Goal: Task Accomplishment & Management: Manage account settings

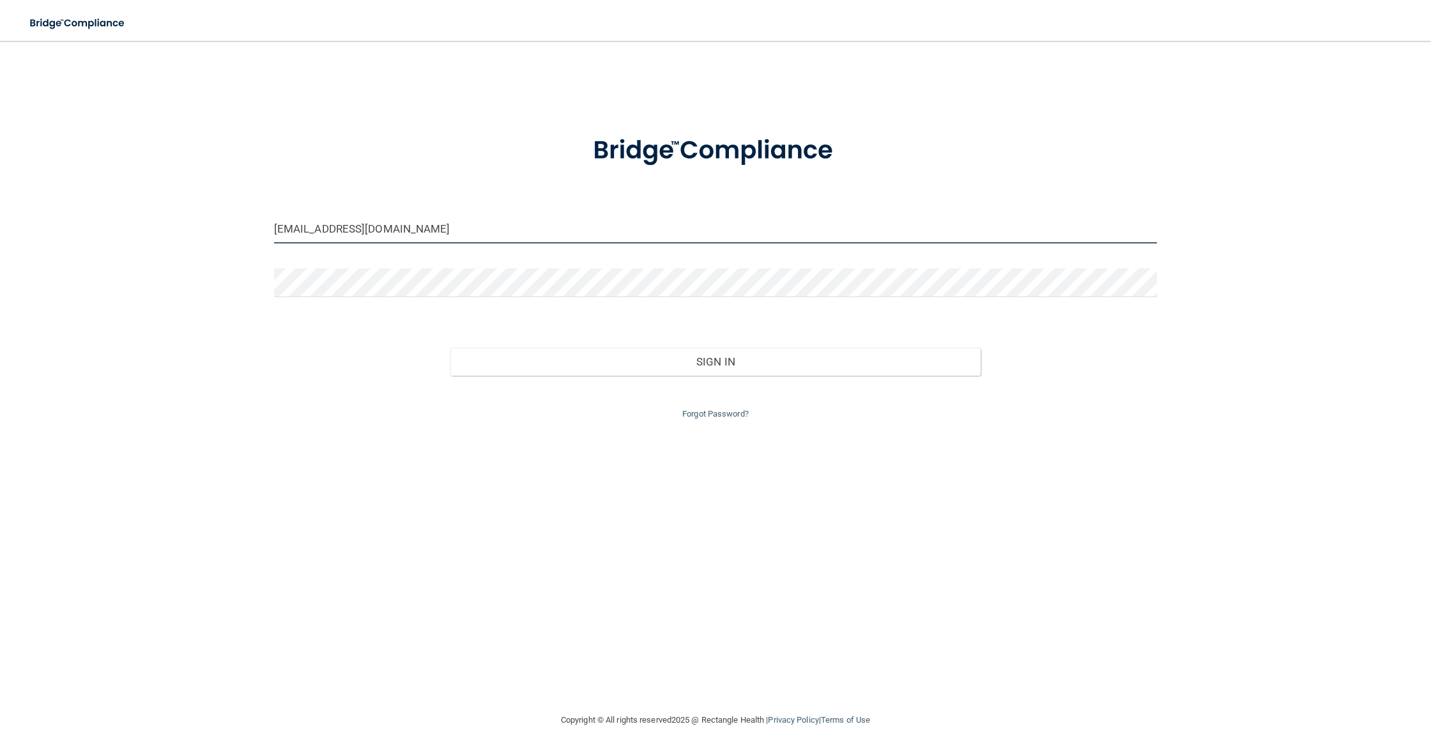
type input "[EMAIL_ADDRESS][DOMAIN_NAME]"
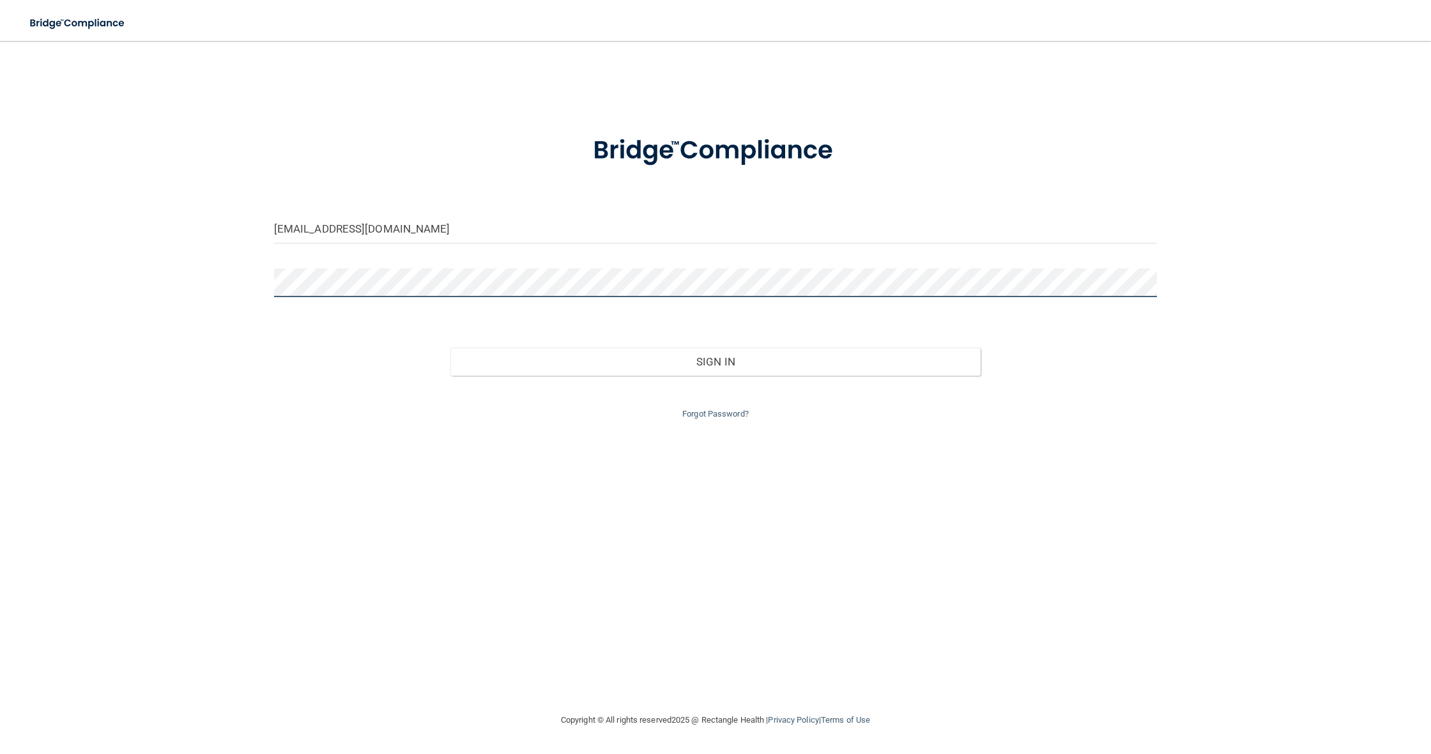
click at [716, 358] on button "Sign In" at bounding box center [715, 362] width 530 height 28
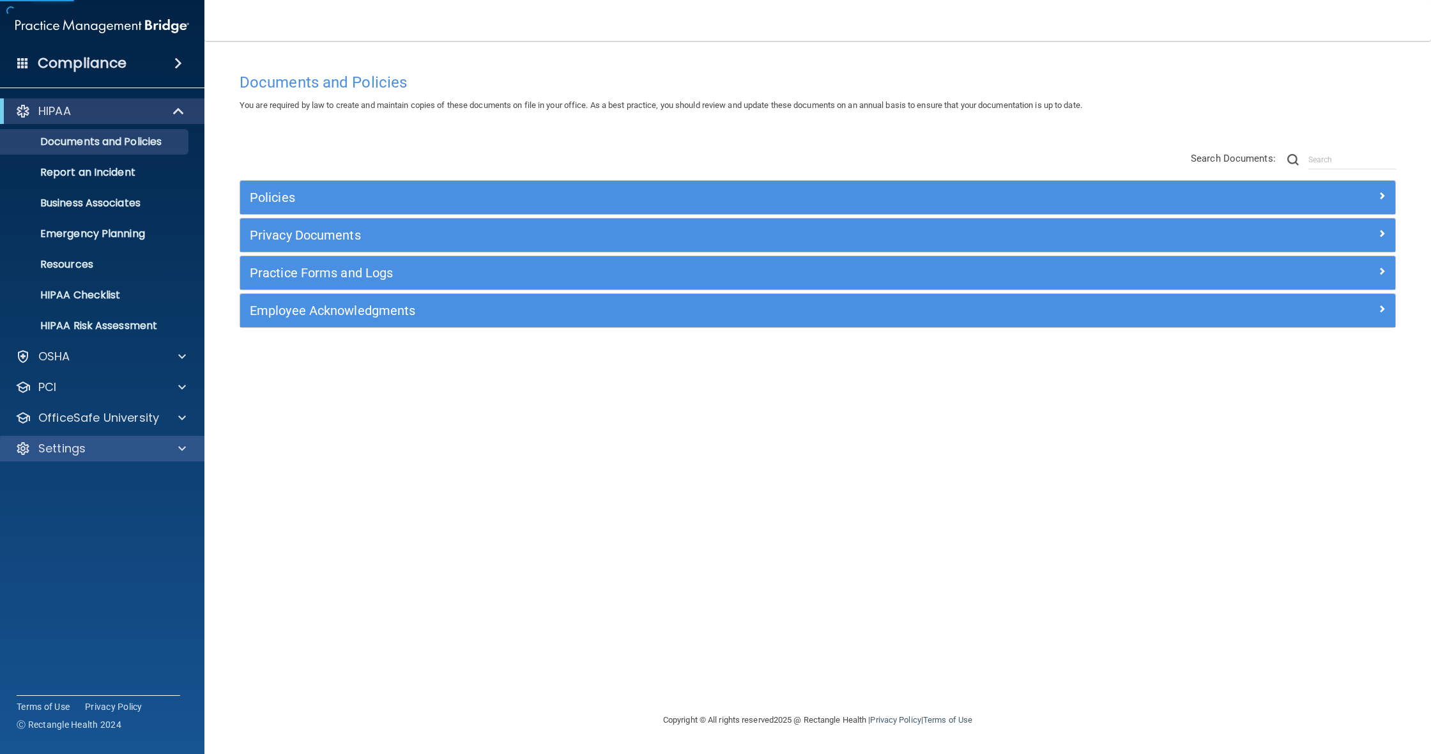
click at [135, 447] on div "Settings" at bounding box center [85, 448] width 158 height 15
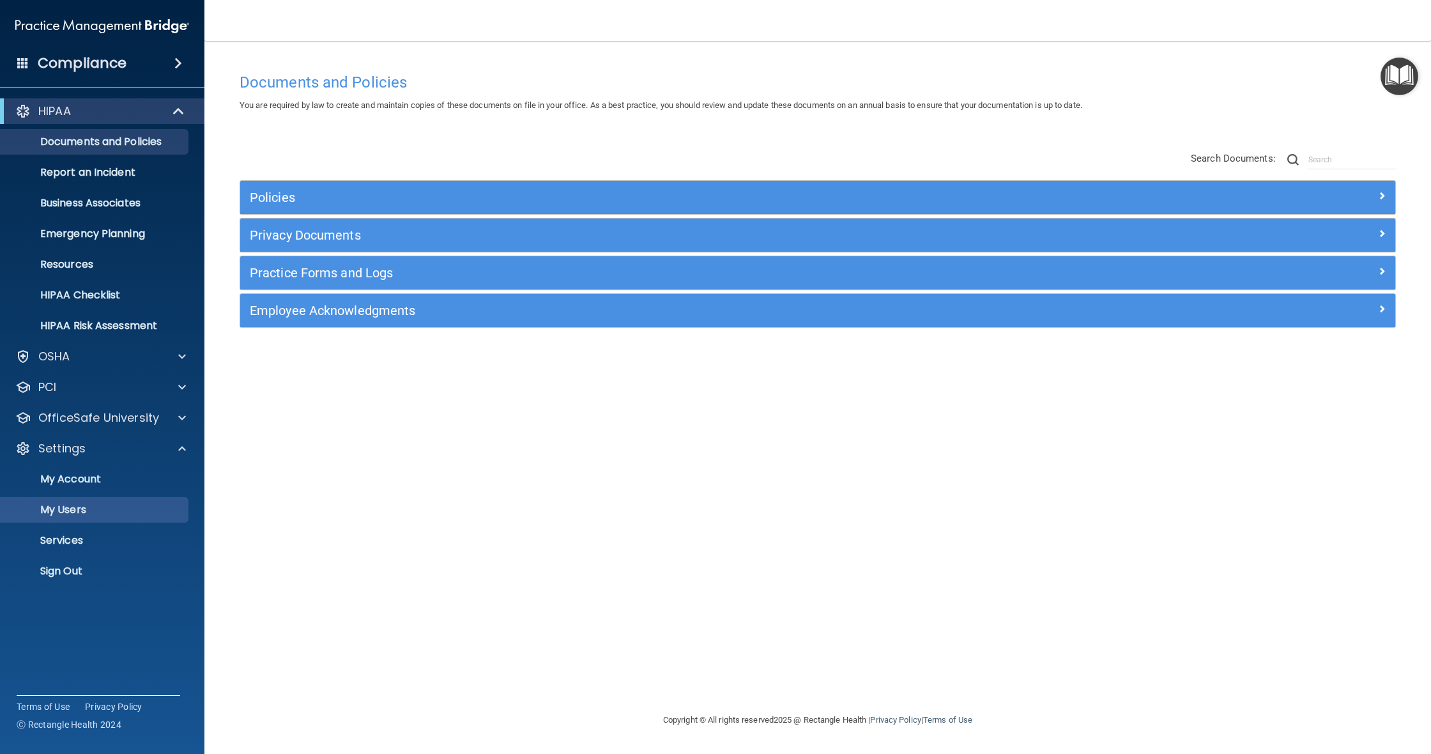
click at [70, 505] on p "My Users" at bounding box center [95, 510] width 174 height 13
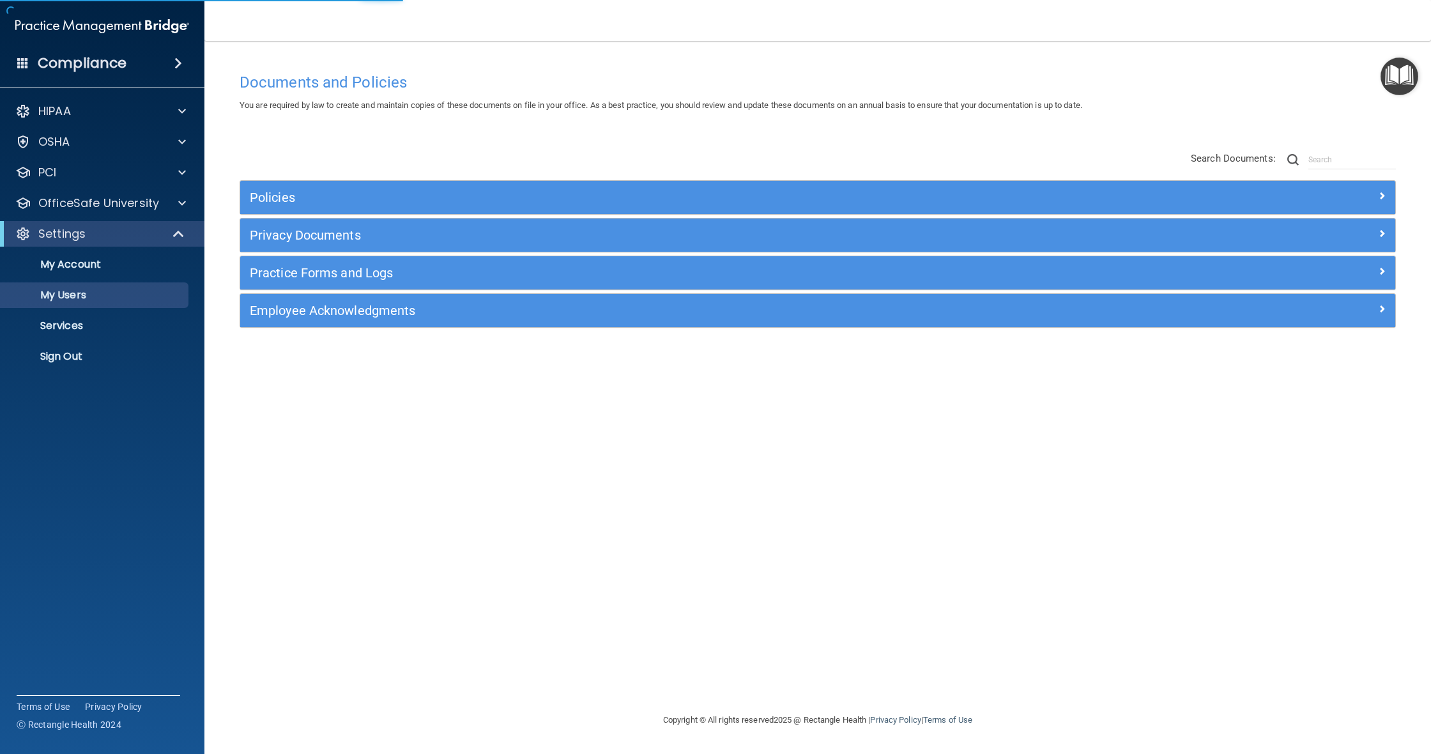
select select "20"
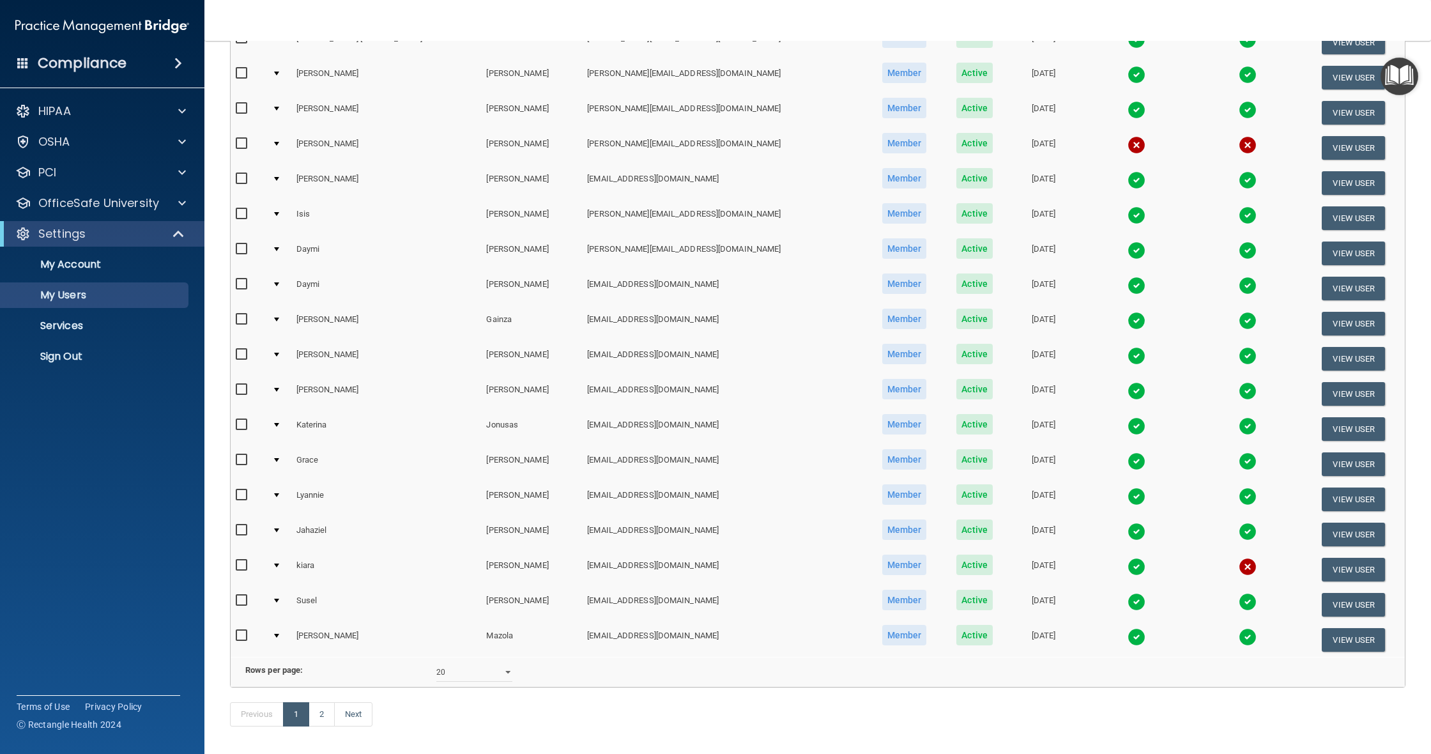
scroll to position [243, 0]
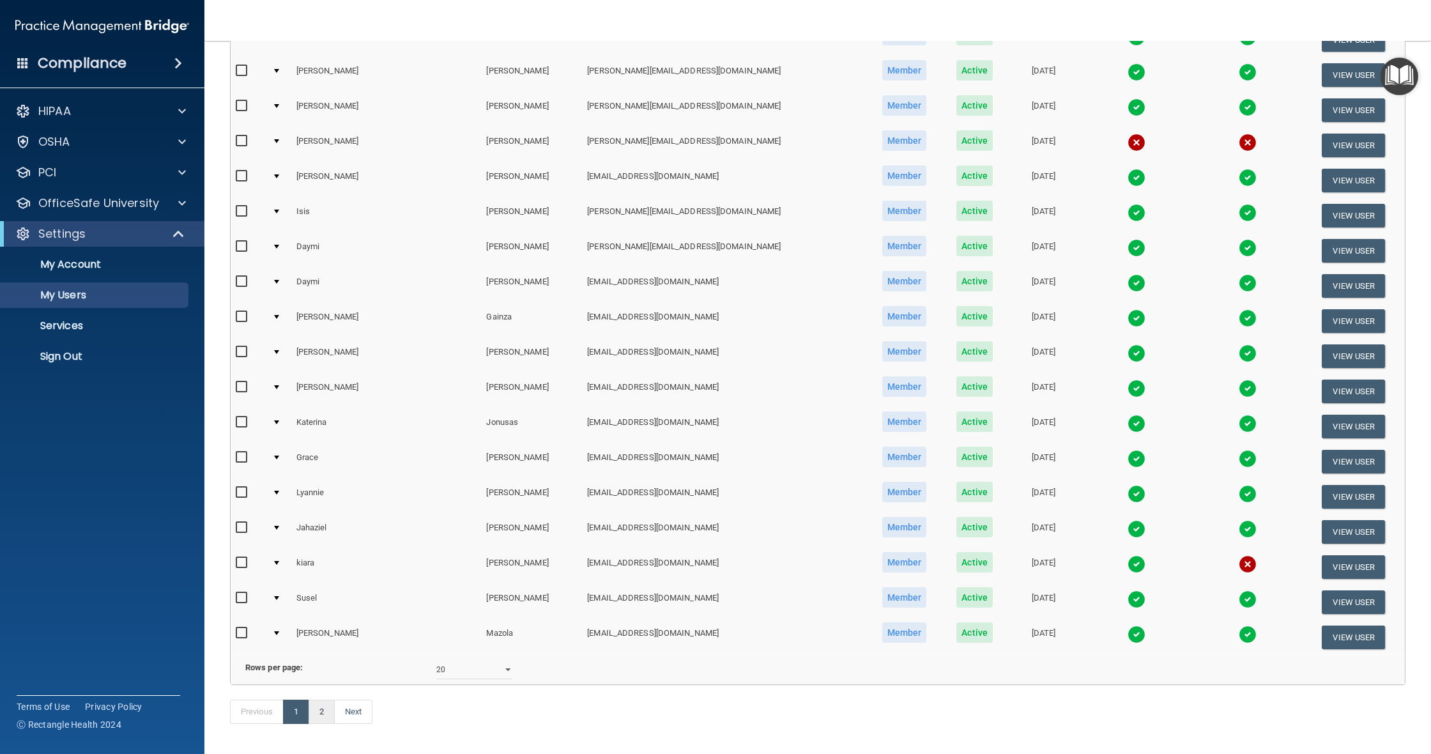
click at [320, 711] on link "2" at bounding box center [322, 712] width 26 height 24
select select "20"
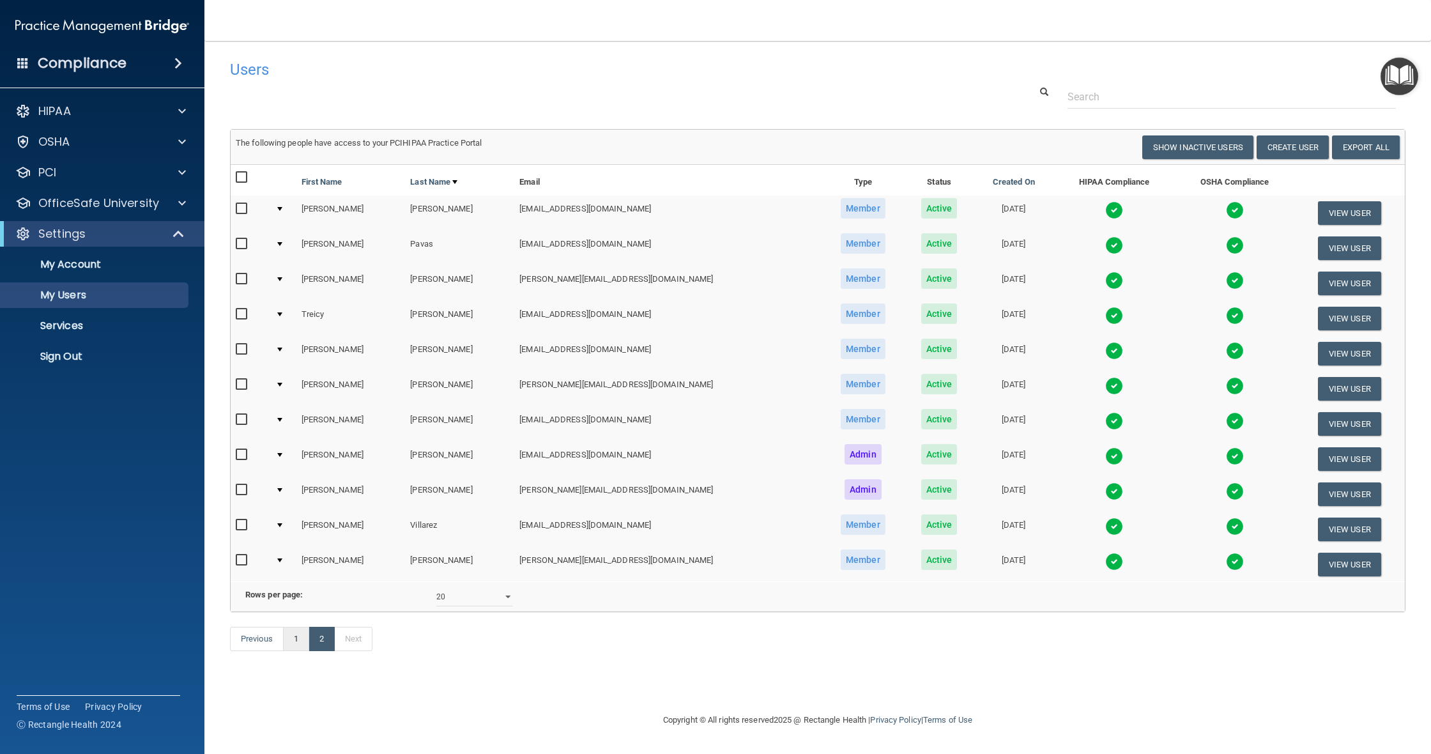
click at [291, 634] on link "1" at bounding box center [296, 639] width 26 height 24
select select "20"
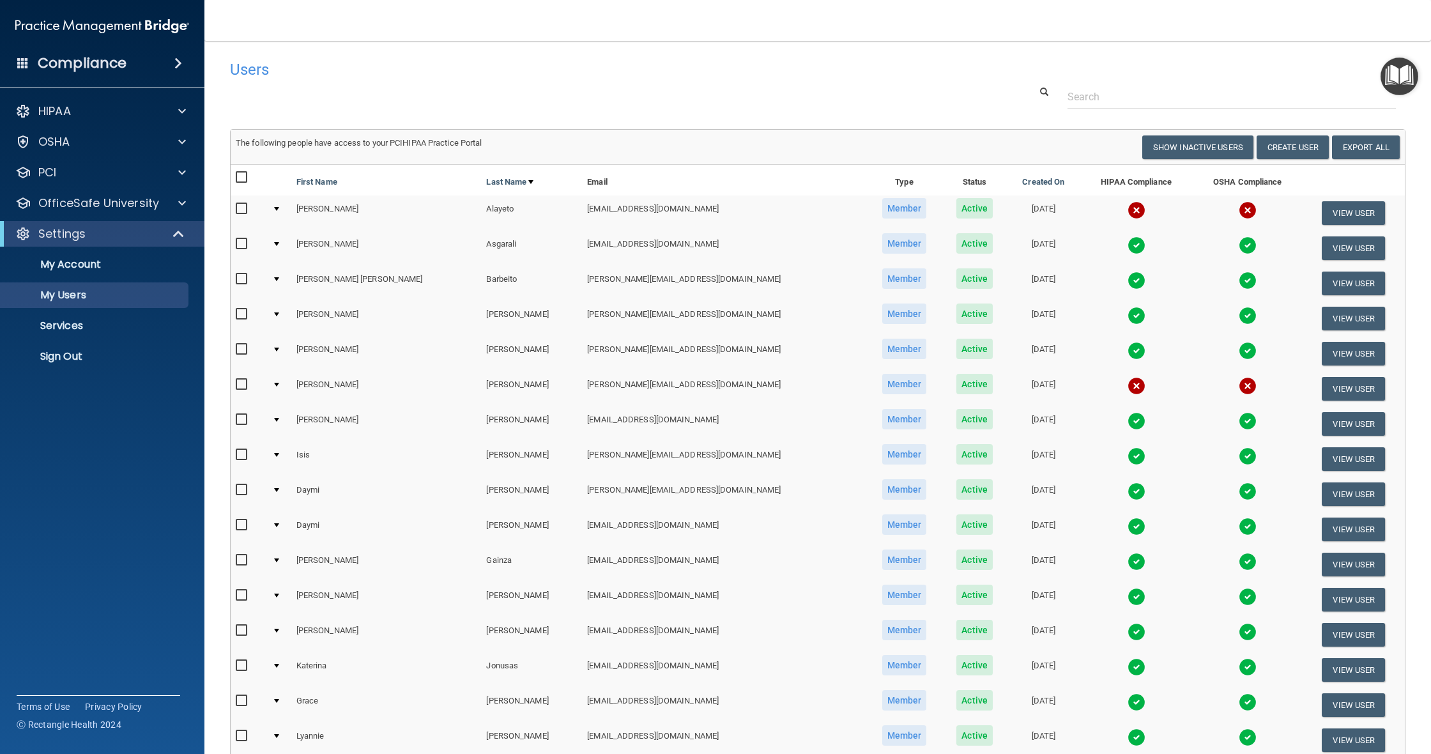
click at [240, 380] on input "checkbox" at bounding box center [243, 385] width 15 height 10
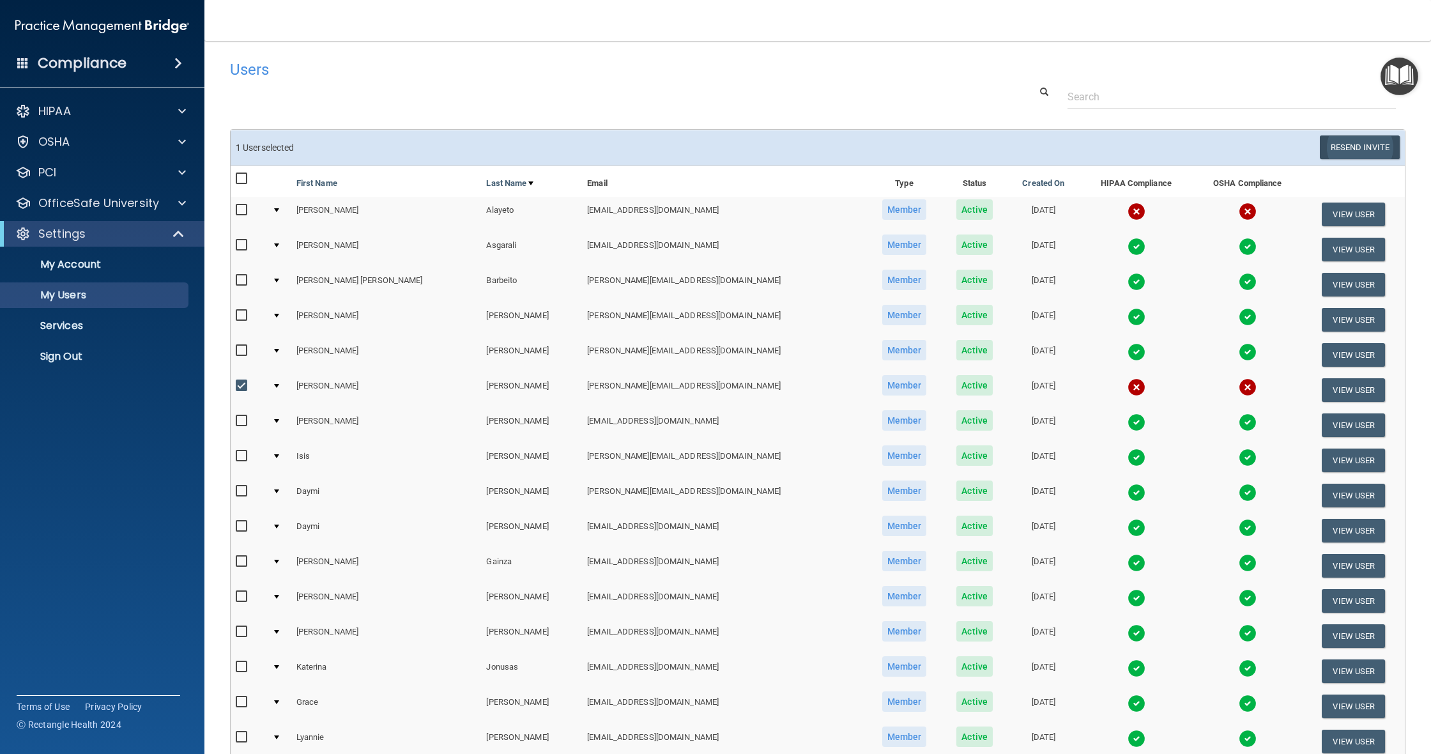
click at [1277, 148] on button "Resend Invite" at bounding box center [1360, 147] width 80 height 24
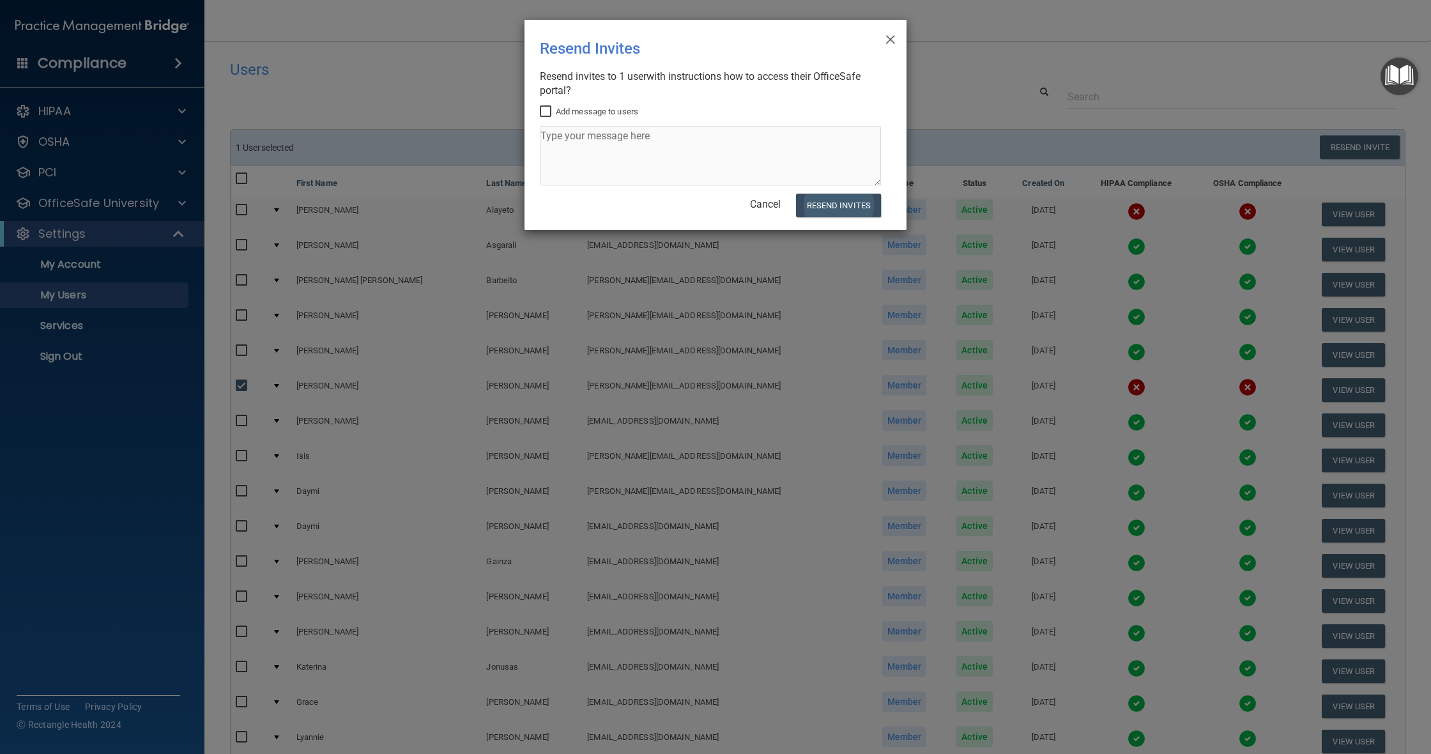
click at [829, 202] on button "Resend Invites" at bounding box center [838, 206] width 85 height 24
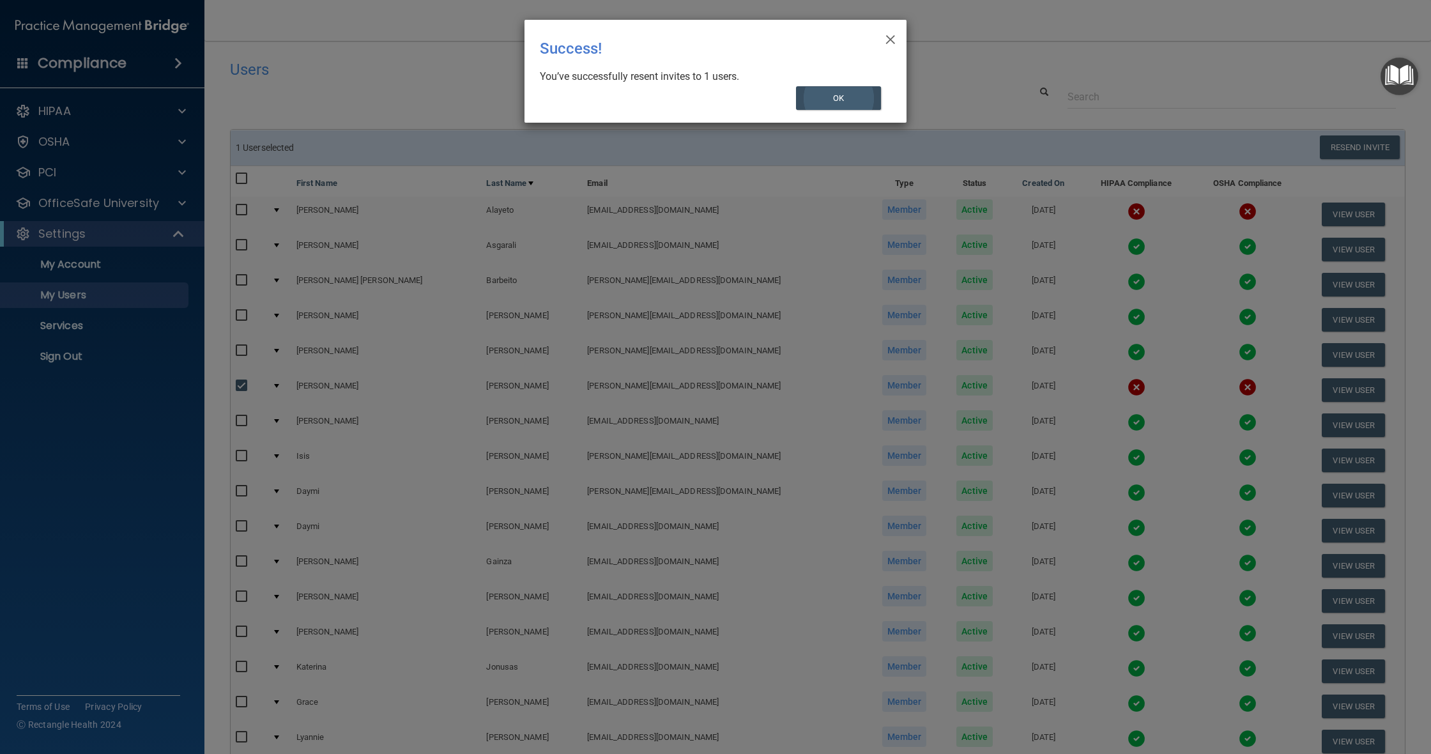
click at [827, 99] on button "OK" at bounding box center [839, 98] width 86 height 24
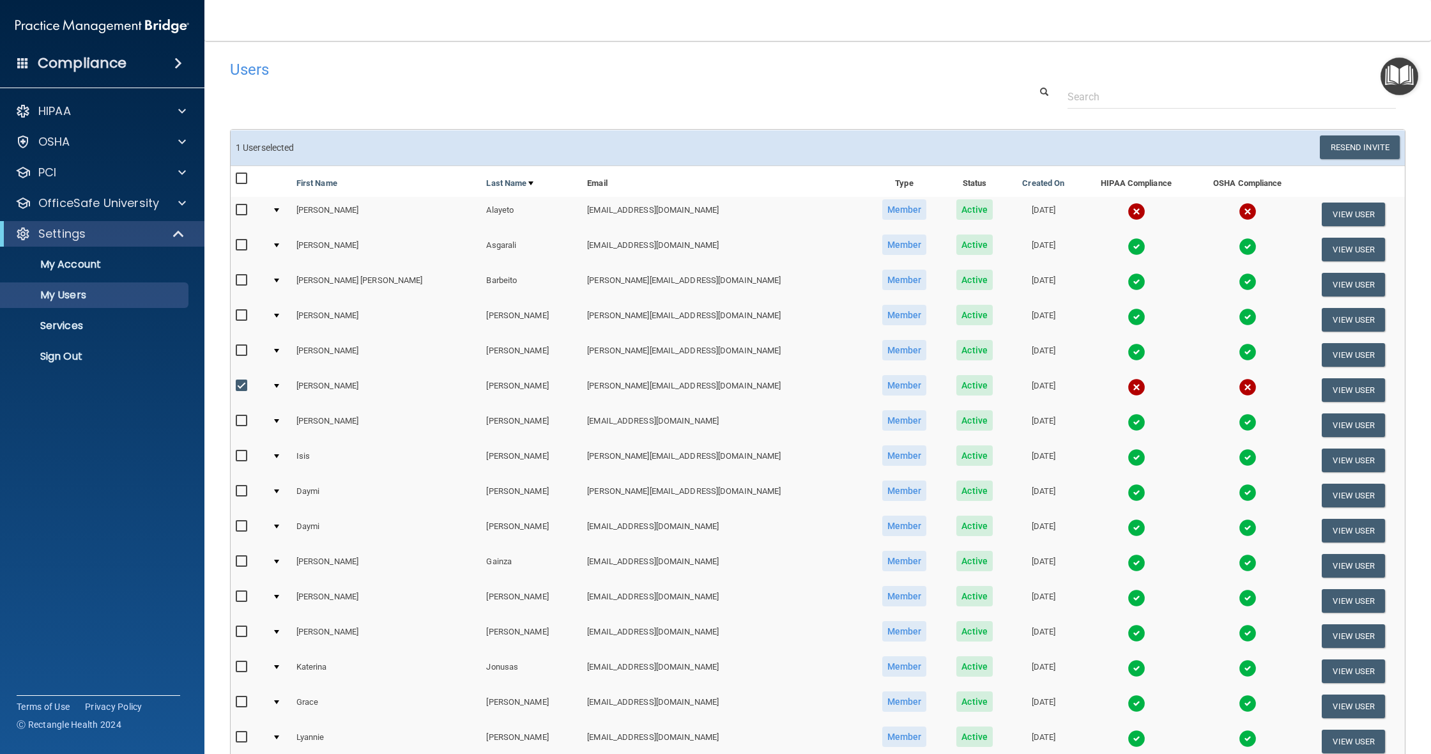
click at [242, 382] on input "checkbox" at bounding box center [243, 386] width 15 height 10
checkbox input "false"
